Goal: Task Accomplishment & Management: Use online tool/utility

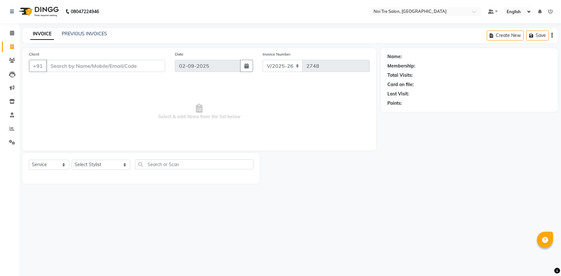
select select "3710"
select select "service"
click at [87, 68] on input "Client" at bounding box center [105, 66] width 119 height 12
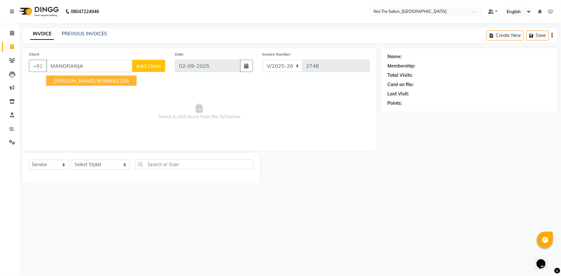
click at [97, 82] on ngb-highlight "9599691298" at bounding box center [113, 80] width 32 height 6
type input "9599691298"
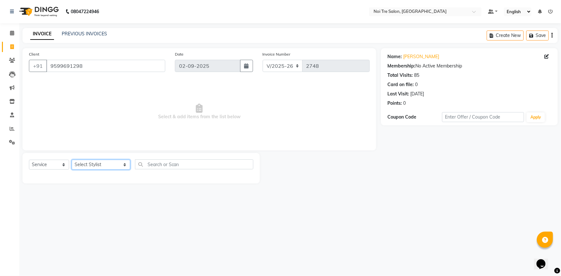
click at [94, 164] on select "Select Stylist [PERSON_NAME] [PERSON_NAME] STYLE DIRECTOR Curls Color [PERSON_N…" at bounding box center [101, 165] width 58 height 10
select select "37920"
click at [72, 160] on select "Select Stylist [PERSON_NAME] [PERSON_NAME] STYLE DIRECTOR Curls Color [PERSON_N…" at bounding box center [101, 165] width 58 height 10
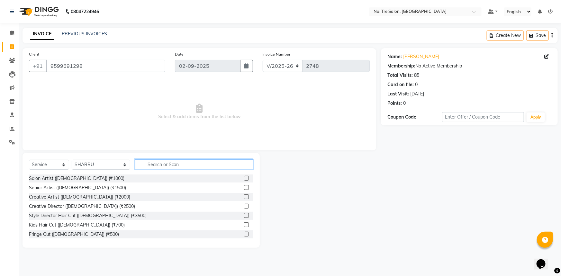
click at [187, 163] on input "text" at bounding box center [194, 164] width 119 height 10
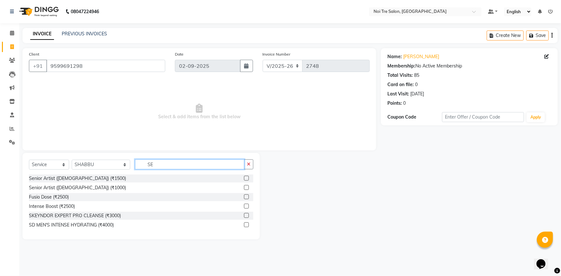
type input "SE"
click at [244, 188] on label at bounding box center [246, 187] width 5 height 5
click at [244, 188] on input "checkbox" at bounding box center [246, 188] width 4 height 4
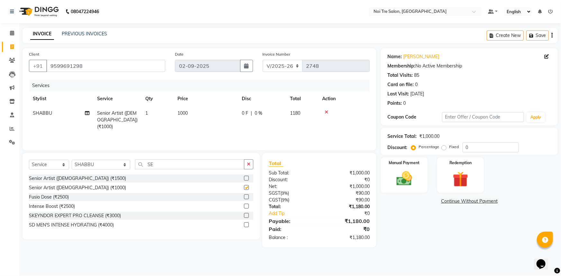
checkbox input "false"
click at [484, 147] on input "0" at bounding box center [490, 147] width 56 height 10
type input "15.25"
click at [407, 177] on img at bounding box center [404, 178] width 26 height 19
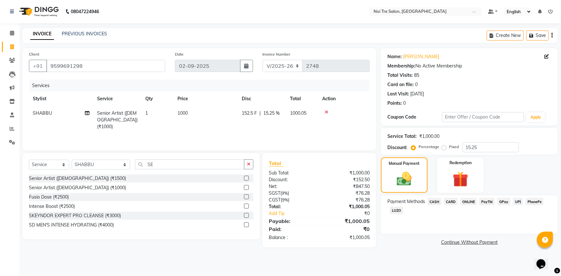
click at [517, 203] on span "UPI" at bounding box center [518, 201] width 10 height 7
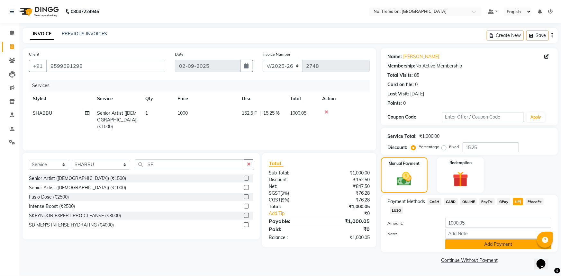
click at [483, 243] on button "Add Payment" at bounding box center [498, 244] width 106 height 10
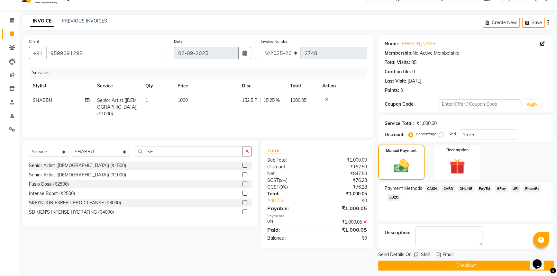
scroll to position [16, 0]
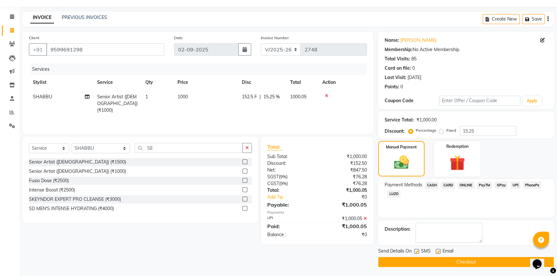
click at [463, 259] on button "Checkout" at bounding box center [465, 262] width 175 height 10
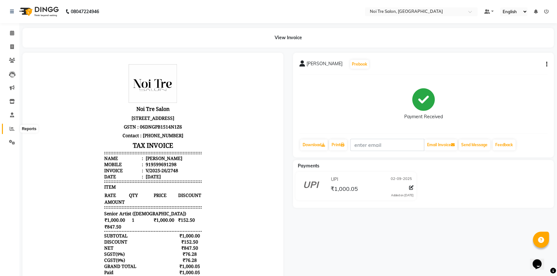
click at [14, 128] on icon at bounding box center [12, 128] width 5 height 5
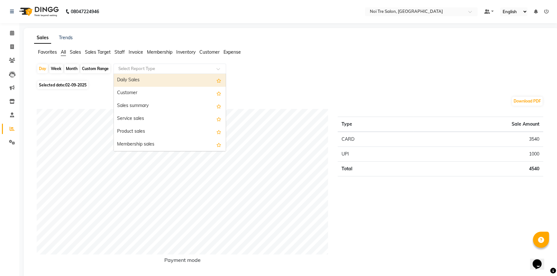
click at [177, 68] on input "text" at bounding box center [163, 69] width 93 height 6
click at [70, 85] on span "02-09-2025" at bounding box center [75, 85] width 21 height 5
select select "9"
select select "2025"
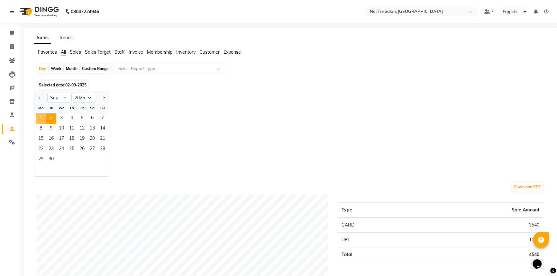
click at [42, 115] on span "1" at bounding box center [41, 118] width 10 height 10
click at [137, 66] on input "text" at bounding box center [163, 69] width 93 height 6
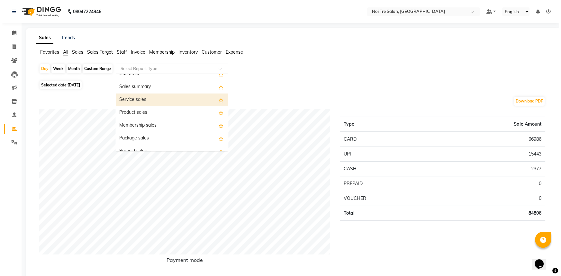
scroll to position [29, 0]
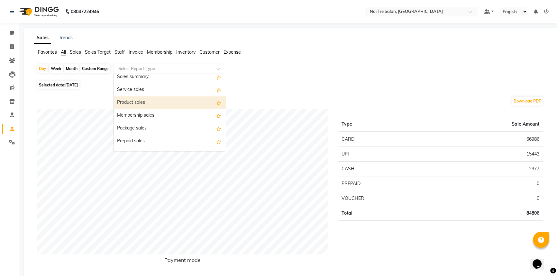
click at [139, 105] on div "Product sales" at bounding box center [170, 102] width 112 height 13
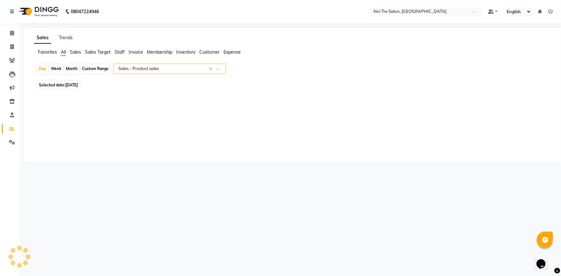
select select "full_report"
select select "csv"
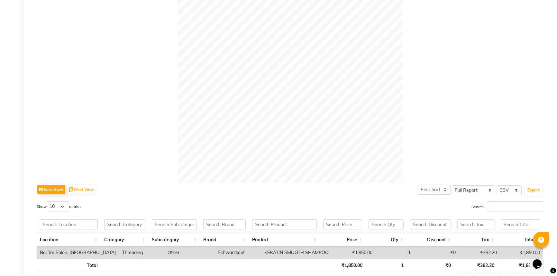
scroll to position [0, 0]
